Goal: Navigation & Orientation: Find specific page/section

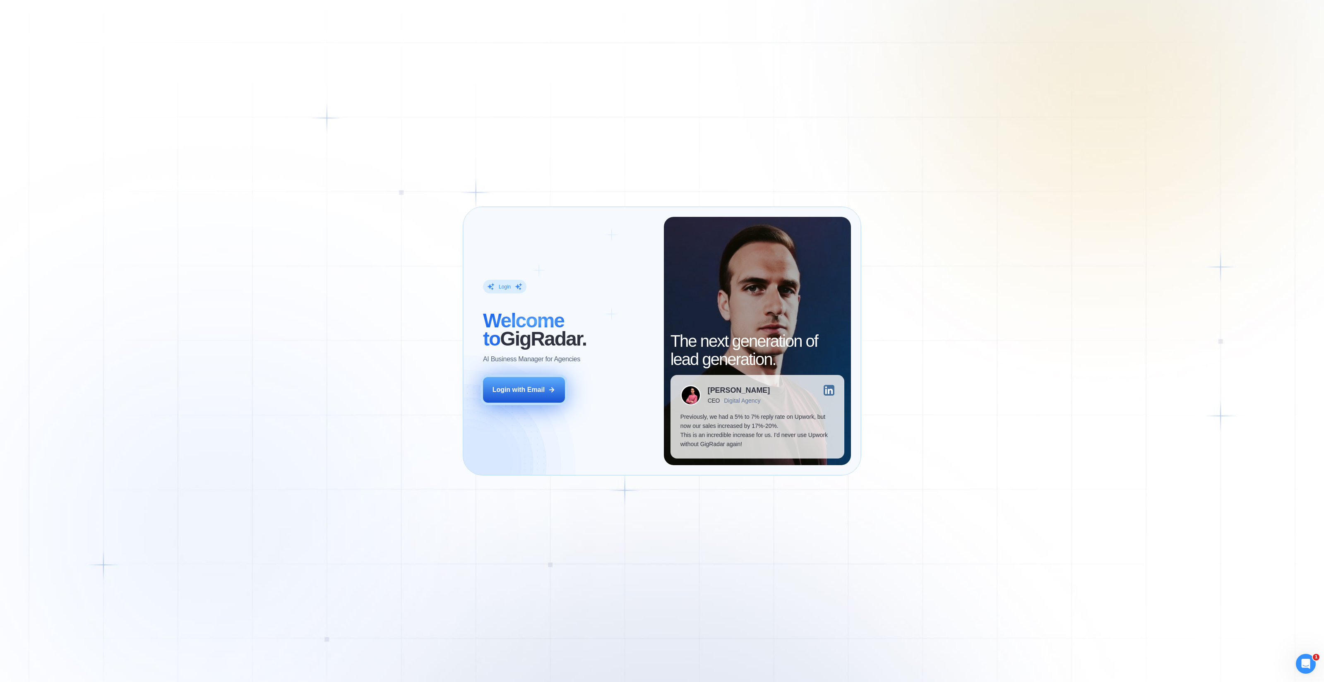
click at [534, 390] on div "Login with Email" at bounding box center [519, 389] width 53 height 9
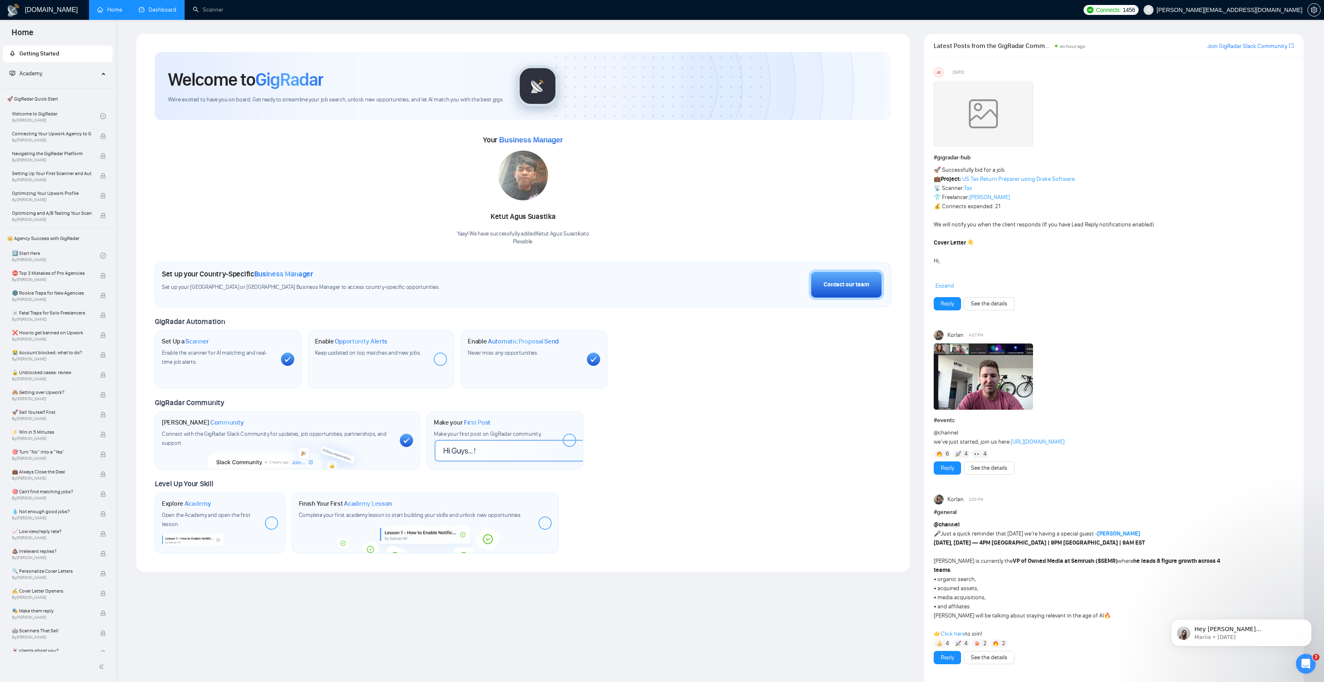
click at [151, 6] on link "Dashboard" at bounding box center [158, 9] width 38 height 7
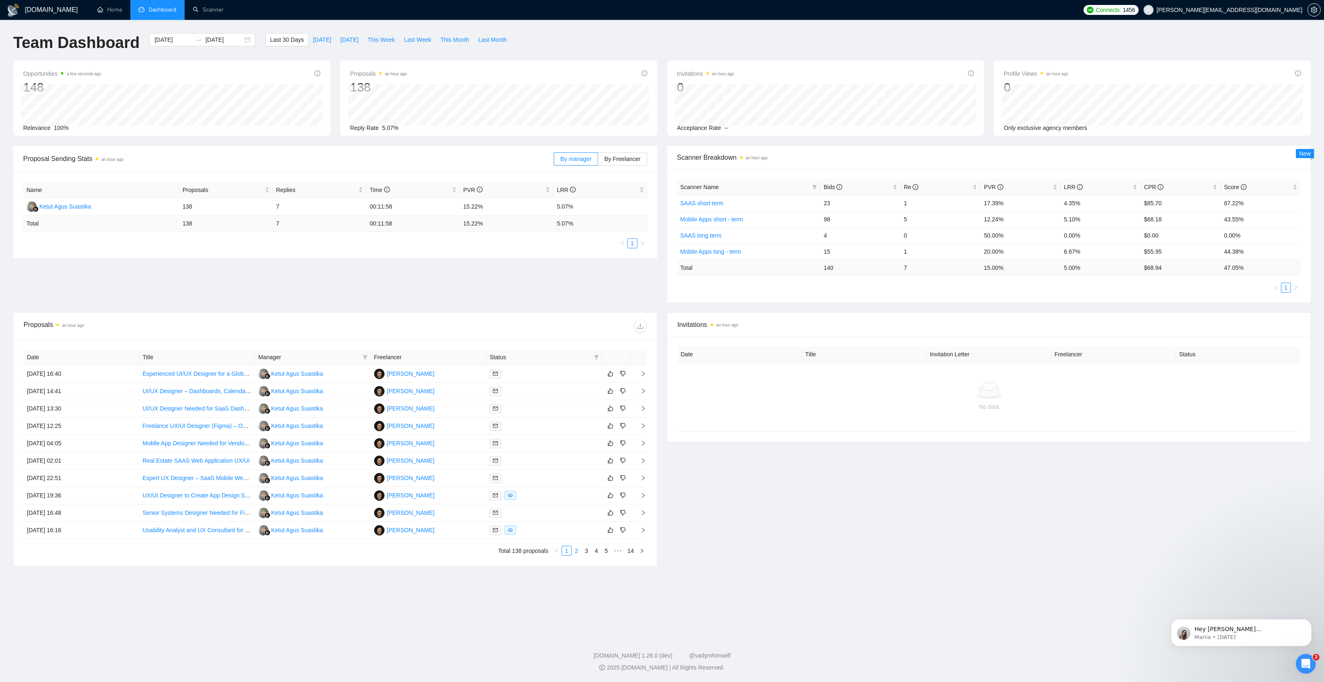
click at [576, 551] on link "2" at bounding box center [576, 551] width 9 height 9
click at [90, 530] on td "09 Sep, 2025 09:41" at bounding box center [82, 530] width 116 height 17
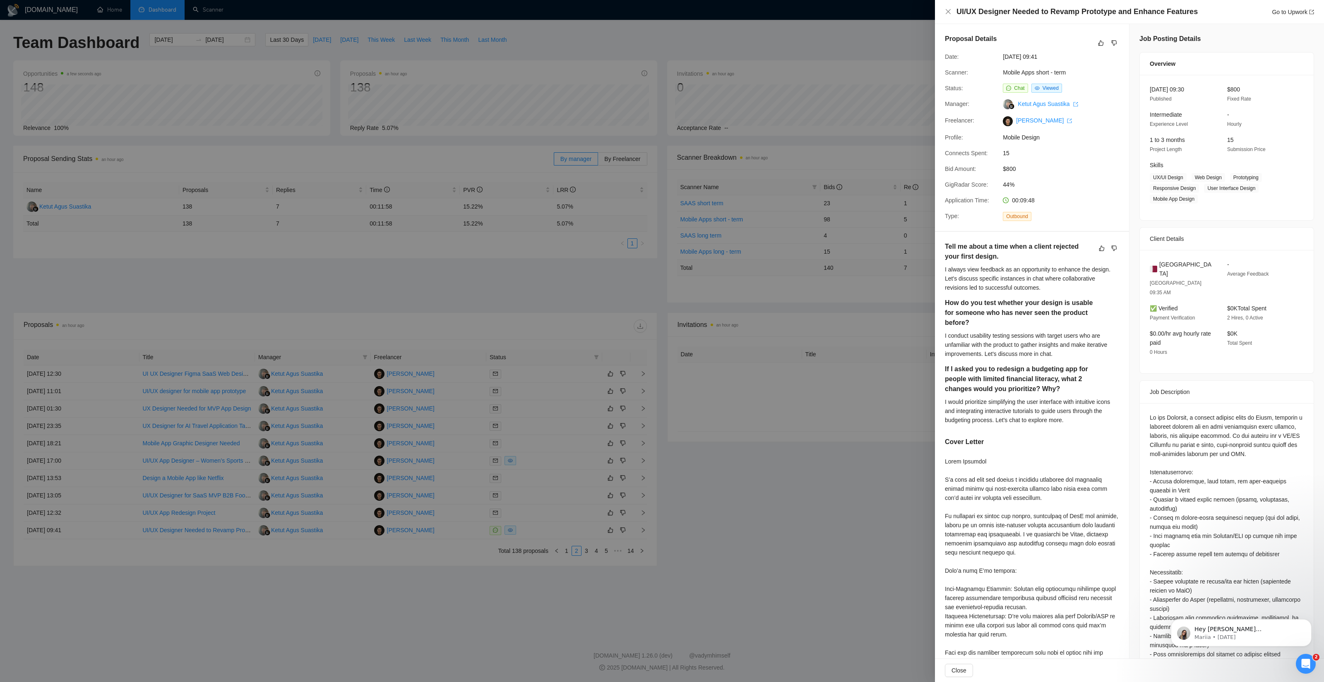
click at [821, 449] on div at bounding box center [662, 341] width 1324 height 682
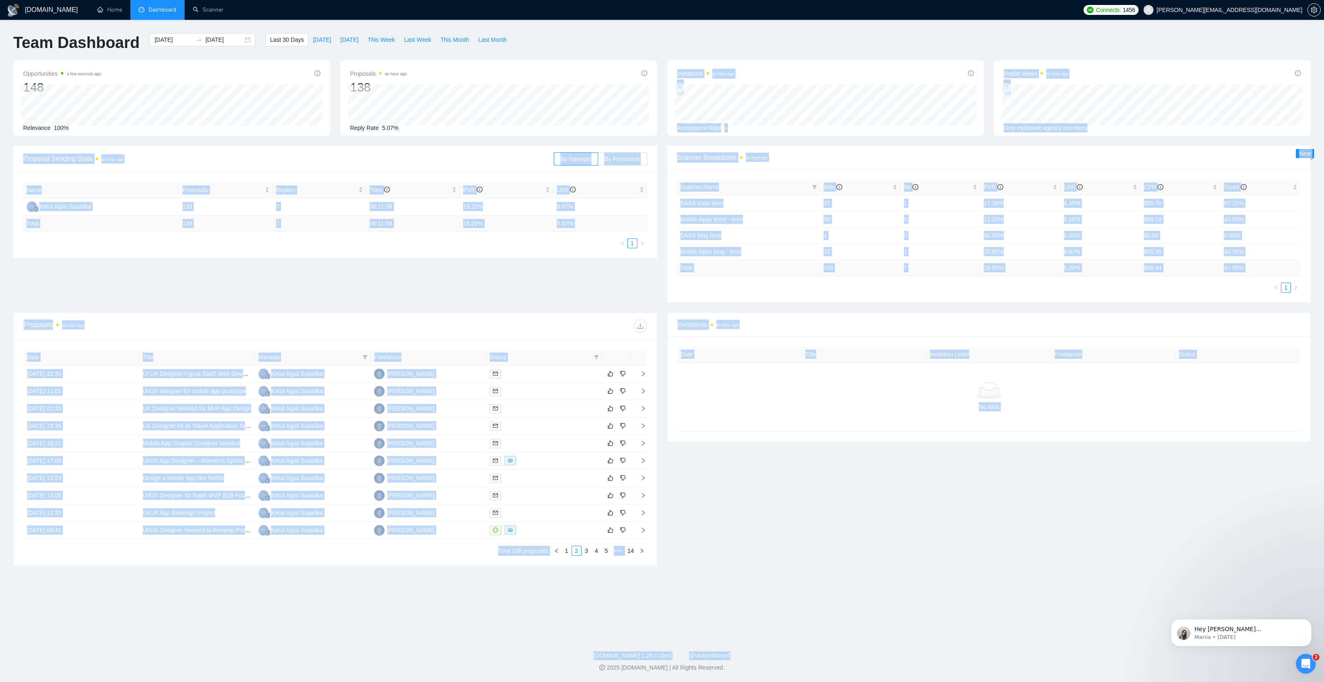
drag, startPoint x: 621, startPoint y: 140, endPoint x: 1084, endPoint y: 660, distance: 696.2
click at [1085, 661] on div "GigRadar.io Home Dashboard Scanner Connects: 1456 hamza.jilani@plexable.com Tea…" at bounding box center [662, 341] width 1324 height 682
drag, startPoint x: 1068, startPoint y: 662, endPoint x: 1043, endPoint y: 664, distance: 25.0
click at [1068, 662] on div "GigRadar.io 1.26.0 (dev) @vadymhimself 2025 GigRadar.io | All Rights Reserved." at bounding box center [662, 662] width 1324 height 21
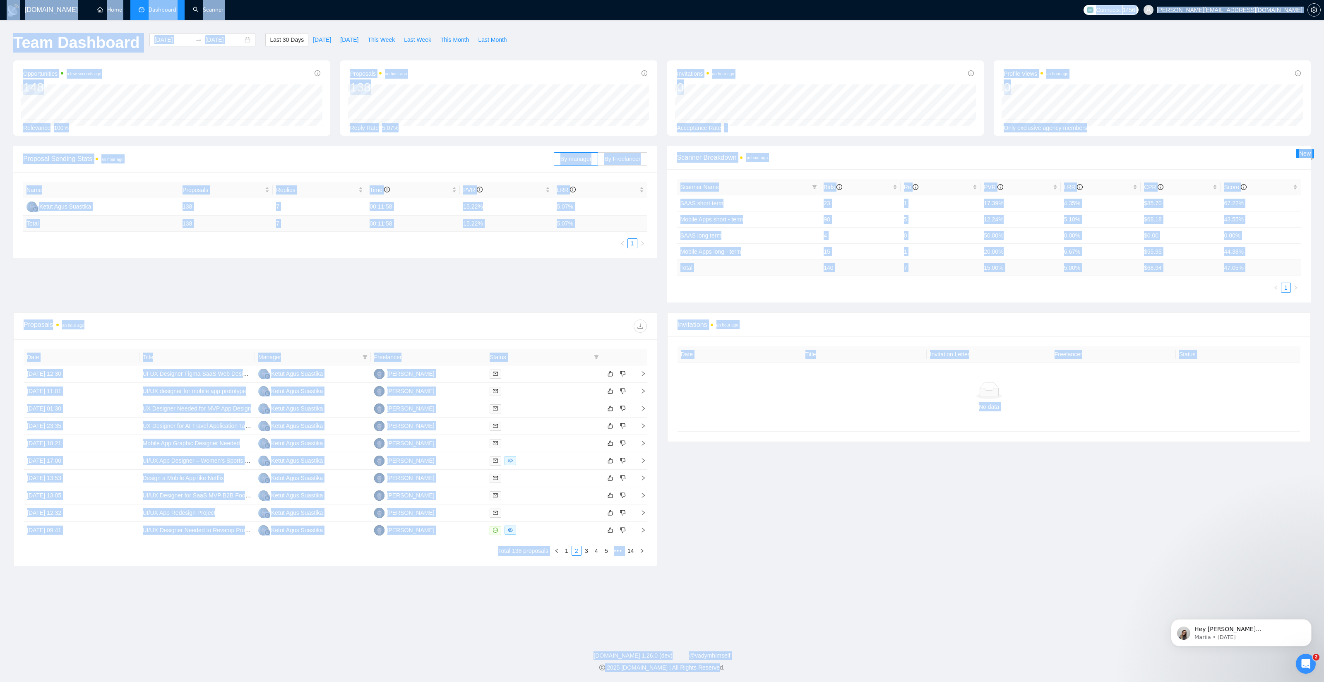
drag, startPoint x: 733, startPoint y: 671, endPoint x: 54, endPoint y: 49, distance: 920.7
click at [0, 1] on div "GigRadar.io Home Dashboard Scanner Connects: 1456 hamza.jilani@plexable.com Tea…" at bounding box center [662, 341] width 1324 height 682
click at [334, 293] on div "Proposal Sending Stats an hour ago By manager By Freelancer Name Proposals Repl…" at bounding box center [662, 229] width 1308 height 167
